Goal: Task Accomplishment & Management: Manage account settings

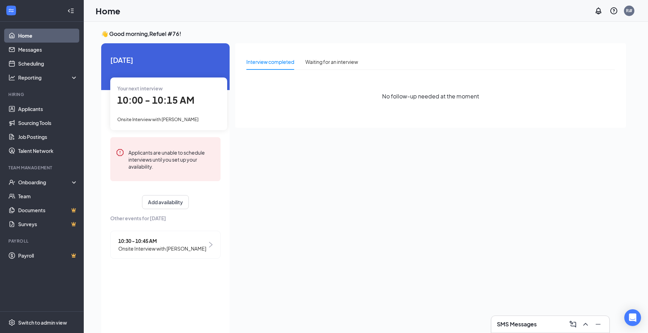
click at [282, 64] on div "Interview completed" at bounding box center [270, 62] width 48 height 8
click at [319, 63] on div "Waiting for an interview" at bounding box center [331, 62] width 53 height 8
click at [281, 65] on div "Interview completed" at bounding box center [270, 62] width 48 height 8
click at [27, 110] on link "Applicants" at bounding box center [48, 109] width 60 height 14
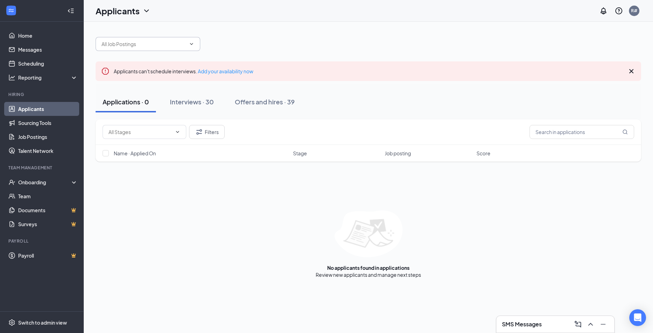
click at [189, 44] on icon "ChevronDown" at bounding box center [192, 44] width 6 height 6
click at [190, 41] on icon "ChevronDown" at bounding box center [192, 44] width 6 height 6
click at [171, 44] on input "text" at bounding box center [143, 44] width 84 height 8
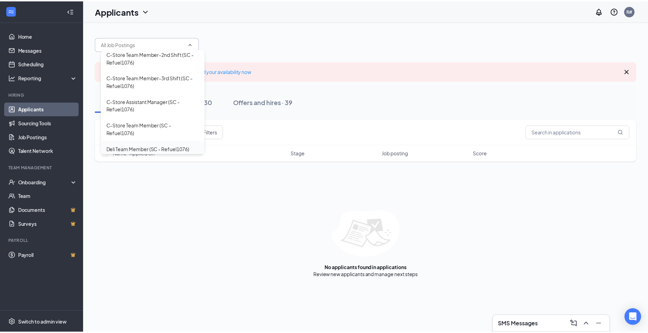
scroll to position [30, 0]
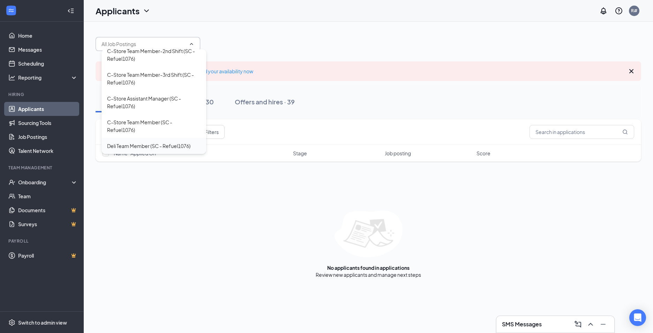
click at [173, 145] on div "Deli Team Member (SC - Refuel1076)" at bounding box center [148, 146] width 83 height 8
type input "Deli Team Member (SC - Refuel1076)"
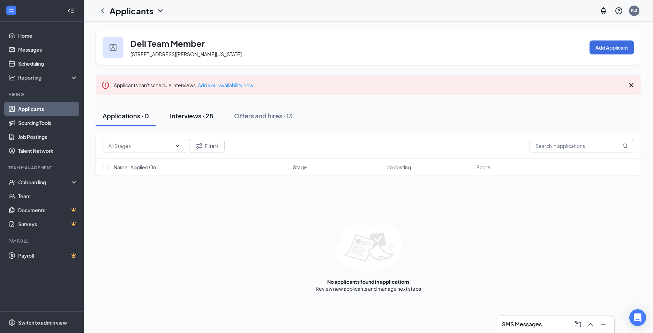
click at [189, 115] on div "Interviews · 28" at bounding box center [191, 115] width 43 height 9
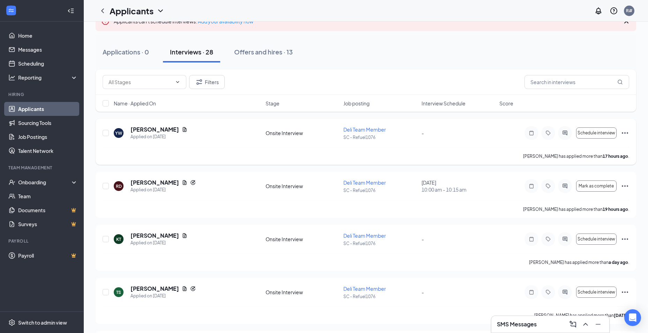
scroll to position [70, 0]
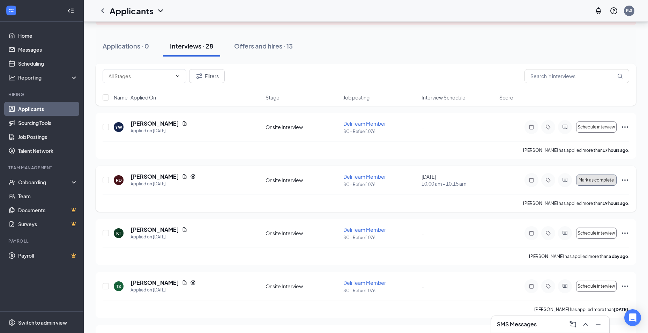
click at [595, 180] on span "Mark as complete" at bounding box center [595, 179] width 35 height 5
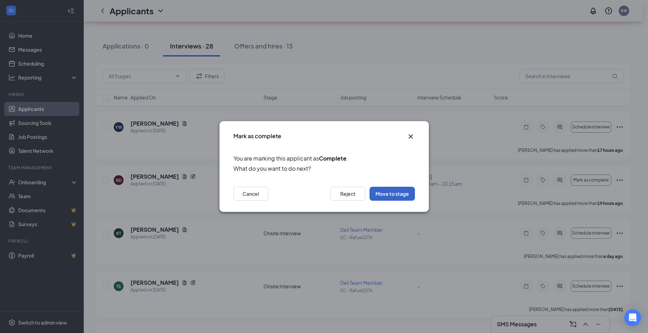
click at [391, 195] on button "Move to stage" at bounding box center [391, 194] width 45 height 14
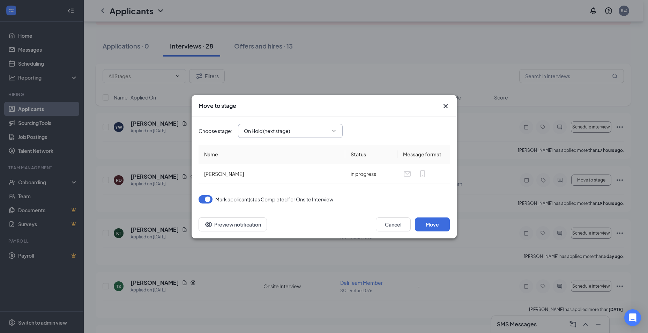
click at [331, 129] on span at bounding box center [333, 131] width 7 height 6
click at [334, 131] on icon "ChevronDown" at bounding box center [334, 131] width 6 height 6
click at [289, 131] on input "On Hold (next stage)" at bounding box center [286, 131] width 84 height 8
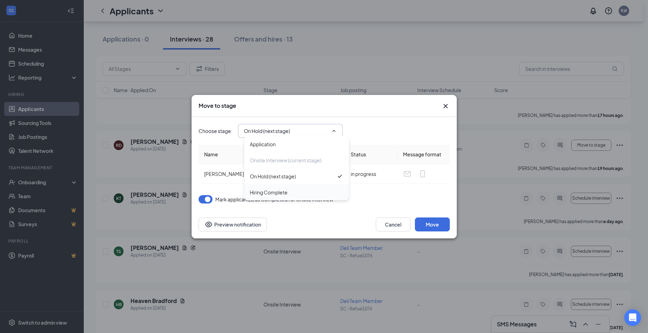
click at [282, 192] on div "Hiring Complete" at bounding box center [269, 192] width 38 height 8
type input "Hiring Complete"
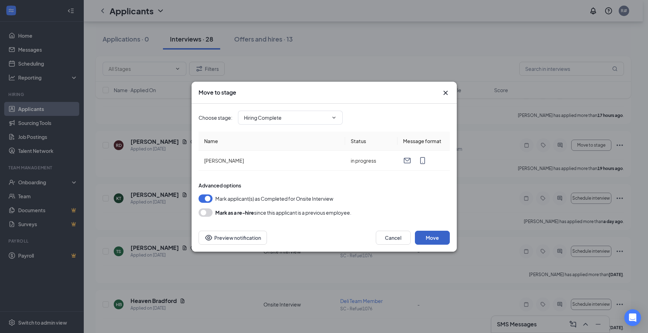
click at [442, 238] on button "Move" at bounding box center [432, 237] width 35 height 14
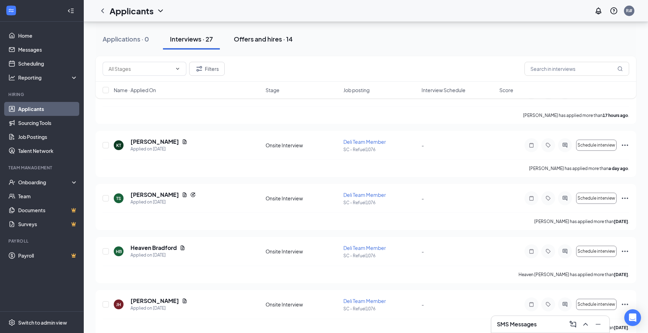
click at [260, 38] on div "Offers and hires · 14" at bounding box center [263, 39] width 59 height 9
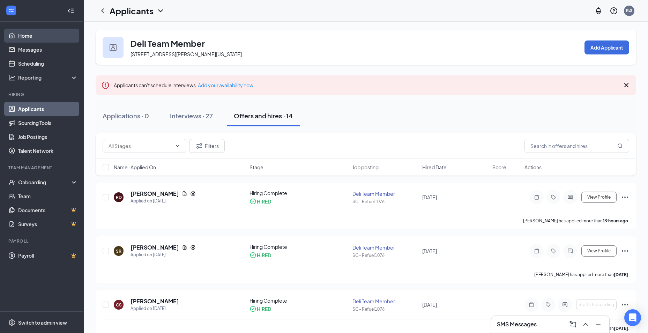
click at [28, 38] on link "Home" at bounding box center [48, 36] width 60 height 14
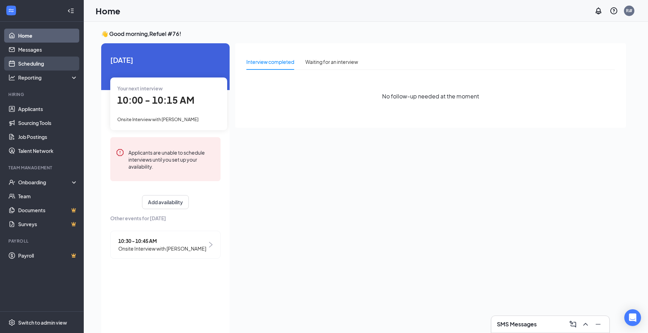
click at [35, 64] on link "Scheduling" at bounding box center [48, 63] width 60 height 14
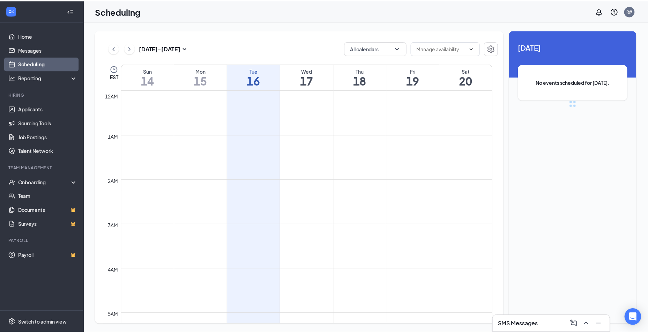
scroll to position [343, 0]
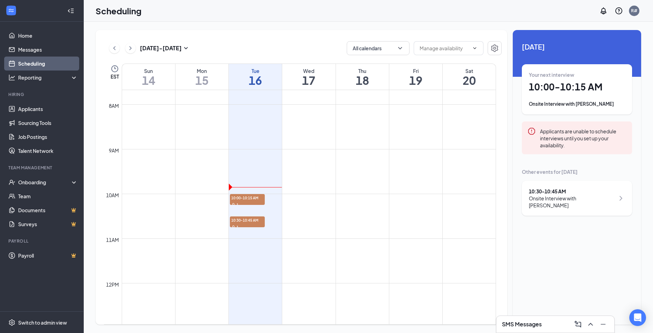
click at [572, 198] on div "Onsite Interview with [PERSON_NAME]" at bounding box center [572, 202] width 86 height 14
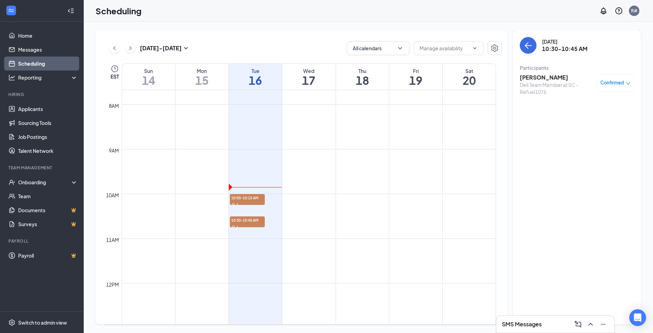
click at [543, 77] on h3 "[PERSON_NAME]" at bounding box center [556, 78] width 73 height 8
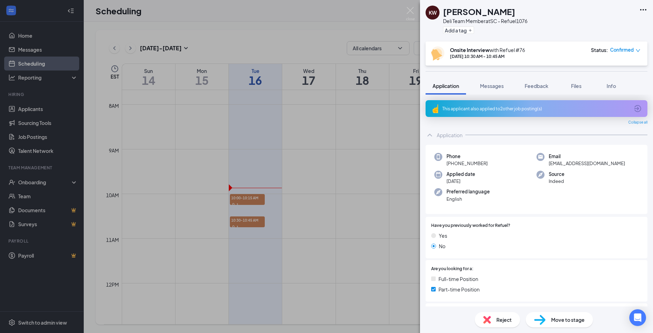
click at [20, 79] on div "KW [PERSON_NAME] Deli Team Member at SC - Refuel1076 Add a tag Onsite Interview…" at bounding box center [326, 166] width 653 height 333
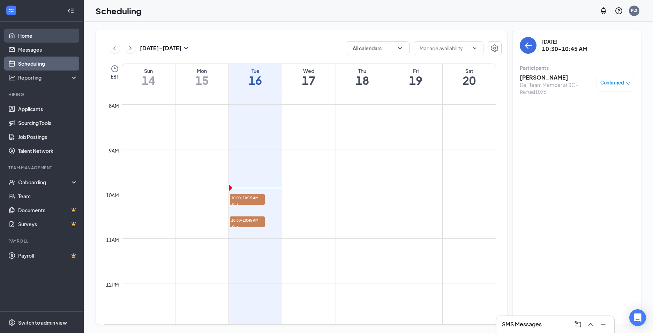
click at [29, 37] on link "Home" at bounding box center [48, 36] width 60 height 14
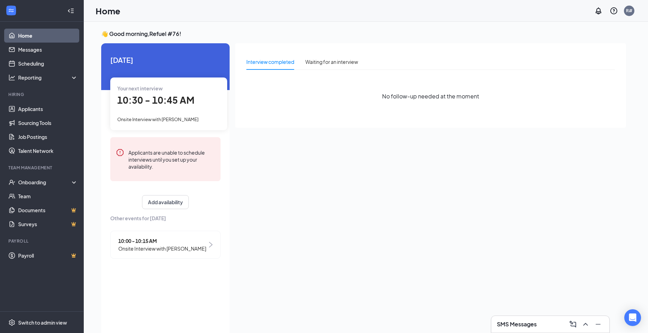
click at [161, 111] on div "Your next interview 10:30 - 10:45 AM Onsite Interview with [PERSON_NAME]" at bounding box center [168, 103] width 117 height 52
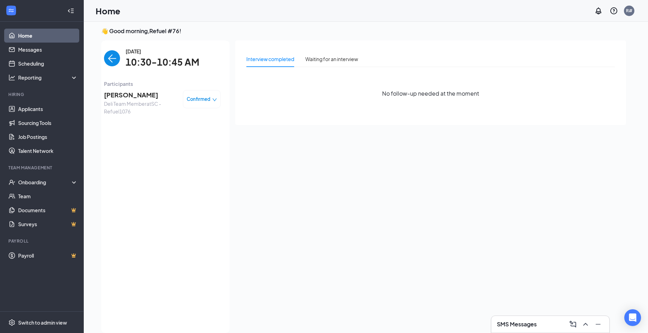
click at [205, 98] on span "Confirmed" at bounding box center [199, 99] width 24 height 7
click at [187, 131] on span "Mark complete" at bounding box center [180, 131] width 35 height 8
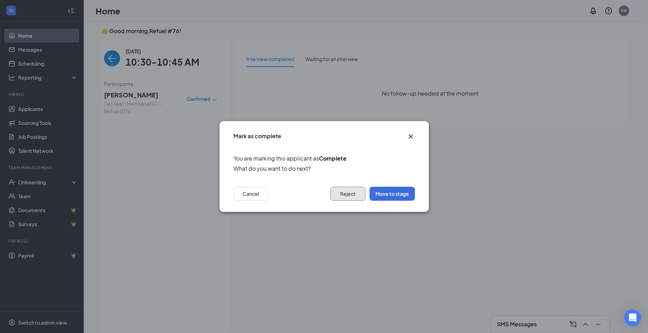
click at [350, 195] on button "Reject" at bounding box center [347, 194] width 35 height 14
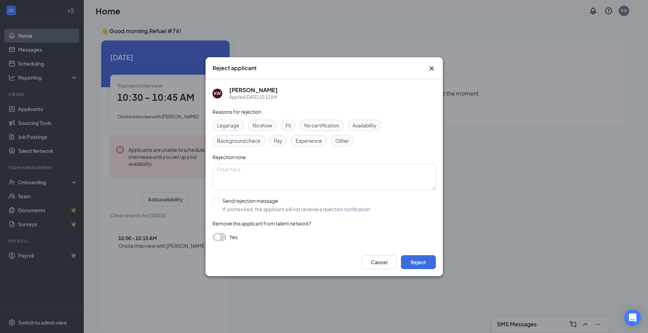
click at [289, 121] on div "Fit" at bounding box center [288, 125] width 15 height 11
click at [425, 262] on button "Reject" at bounding box center [418, 262] width 35 height 14
